Goal: Find specific page/section: Find specific page/section

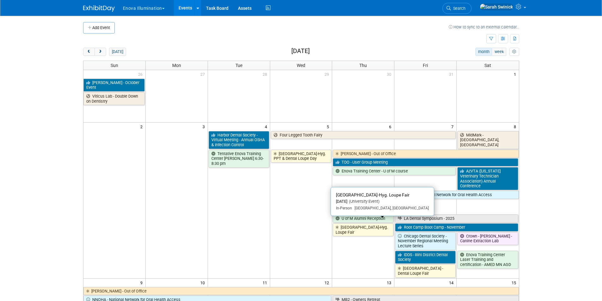
click at [360, 225] on link "[GEOGRAPHIC_DATA]-Hyg. Loupe Fair" at bounding box center [363, 229] width 61 height 13
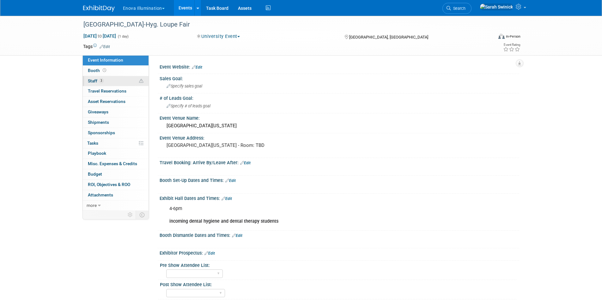
click at [137, 83] on link "3 Staff 3" at bounding box center [116, 81] width 66 height 10
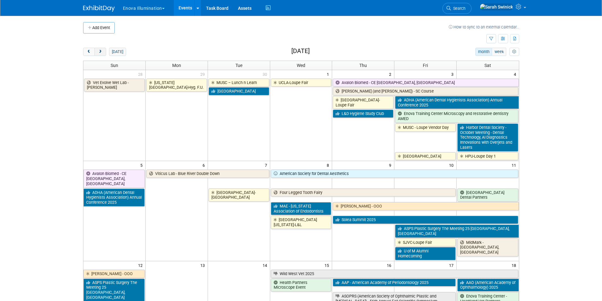
click at [102, 53] on span "next" at bounding box center [100, 52] width 5 height 4
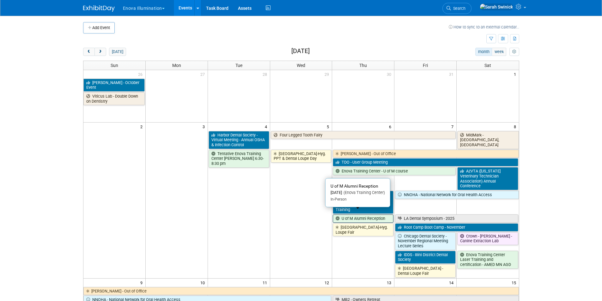
click at [352, 214] on link "U of M Alumni Reception" at bounding box center [363, 218] width 61 height 8
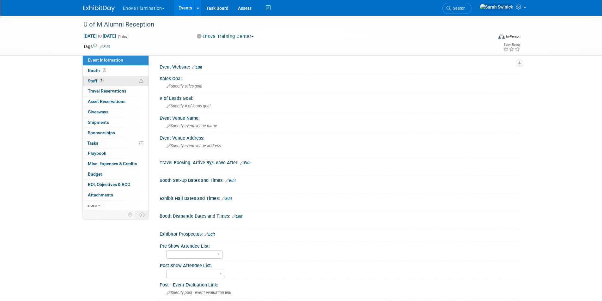
click at [117, 82] on link "7 Staff 7" at bounding box center [116, 81] width 66 height 10
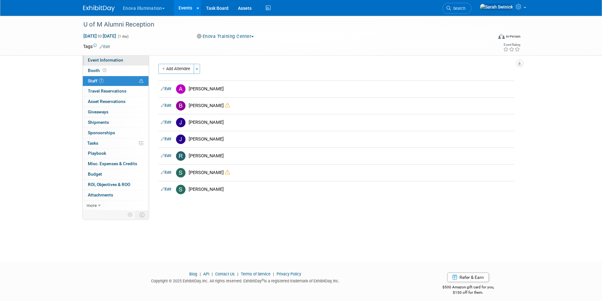
click at [115, 61] on span "Event Information" at bounding box center [105, 59] width 35 height 5
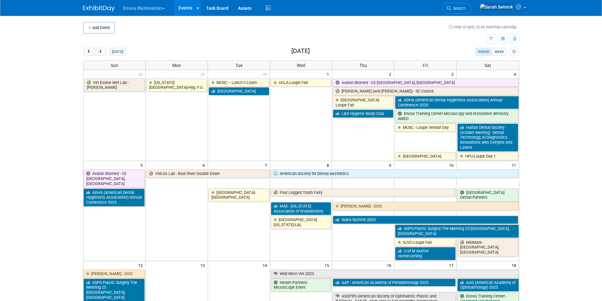
drag, startPoint x: 98, startPoint y: 50, endPoint x: 157, endPoint y: 56, distance: 59.3
click at [100, 50] on span "next" at bounding box center [100, 52] width 5 height 4
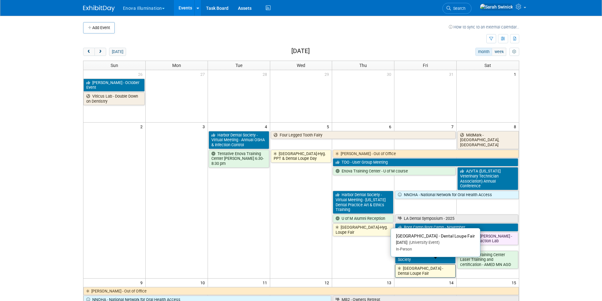
click at [429, 264] on link "[GEOGRAPHIC_DATA] - Dental Loupe Fair" at bounding box center [425, 270] width 61 height 13
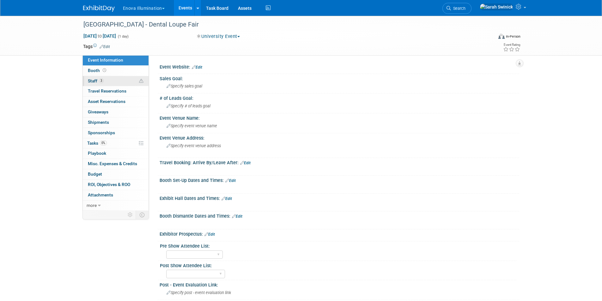
click at [109, 80] on link "3 Staff 3" at bounding box center [116, 81] width 66 height 10
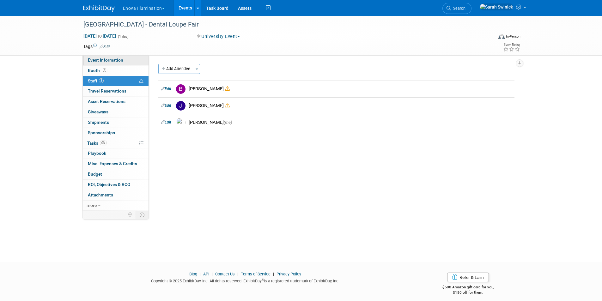
click at [125, 59] on link "Event Information" at bounding box center [116, 60] width 66 height 10
